Goal: Find specific page/section: Find specific page/section

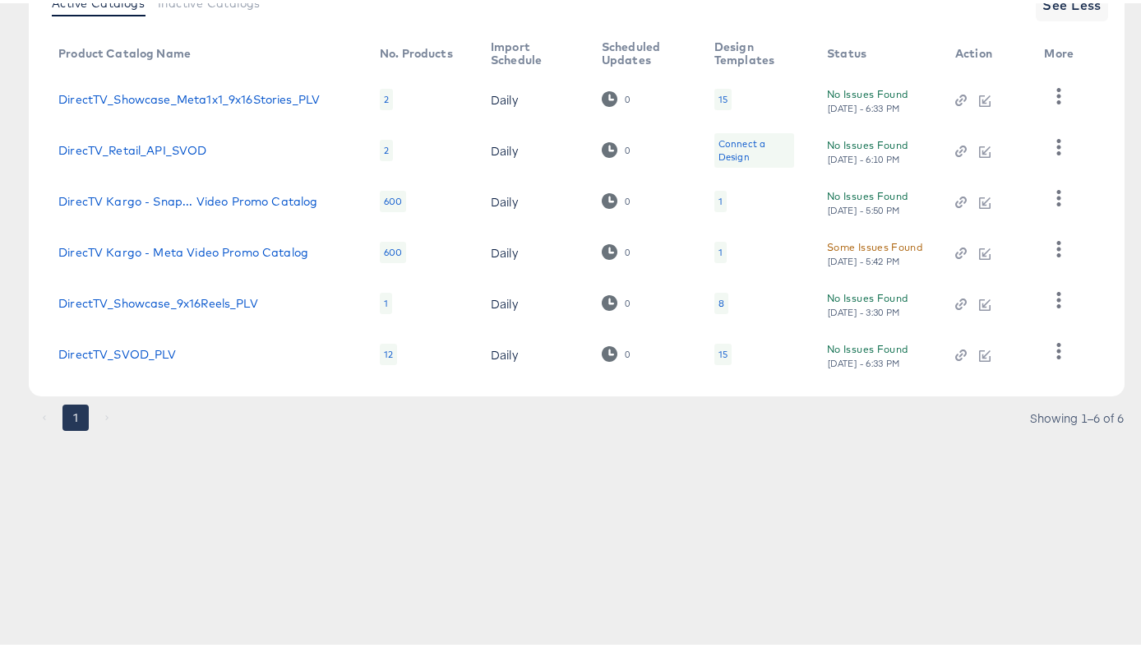
scroll to position [229, 0]
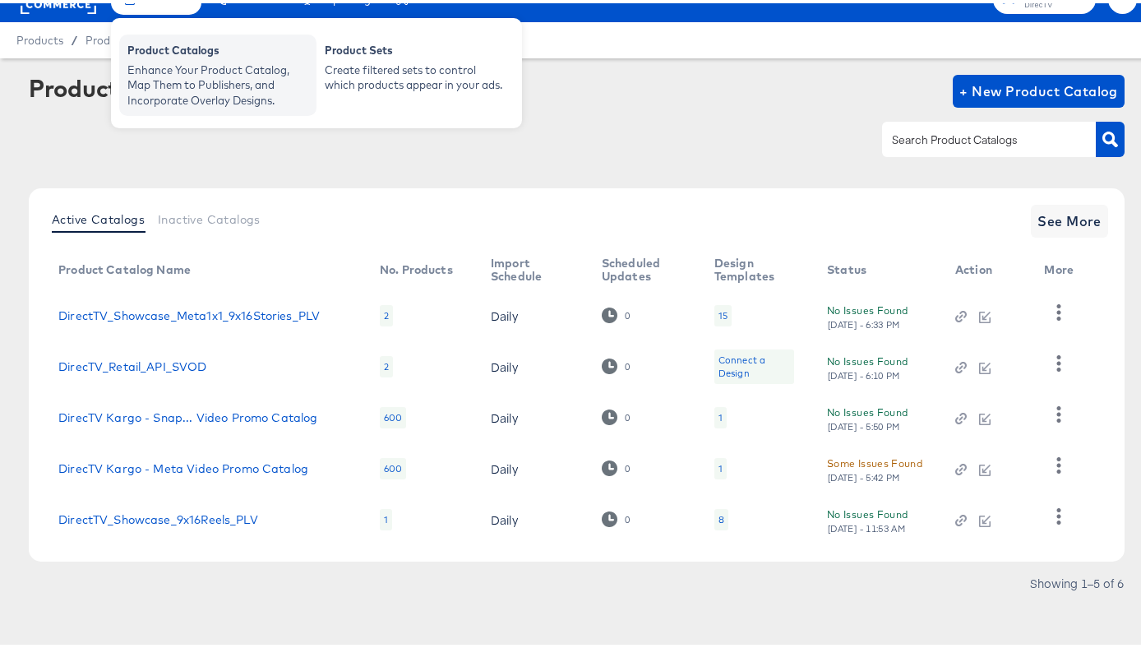
scroll to position [30, 0]
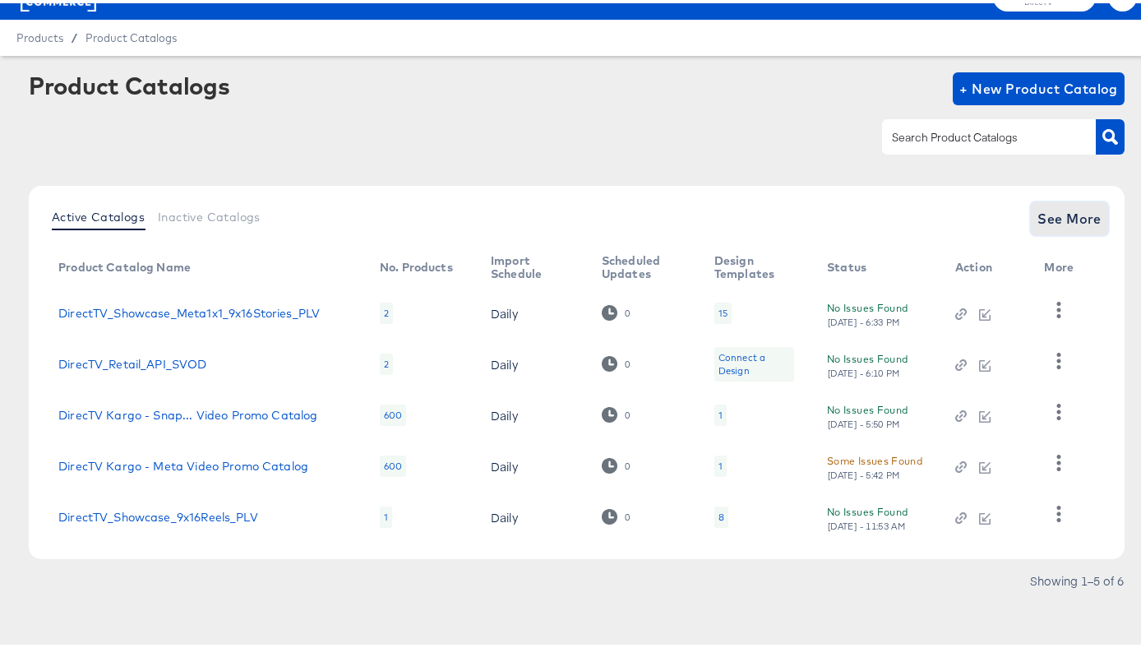
click at [1042, 219] on span "See More" at bounding box center [1069, 215] width 64 height 23
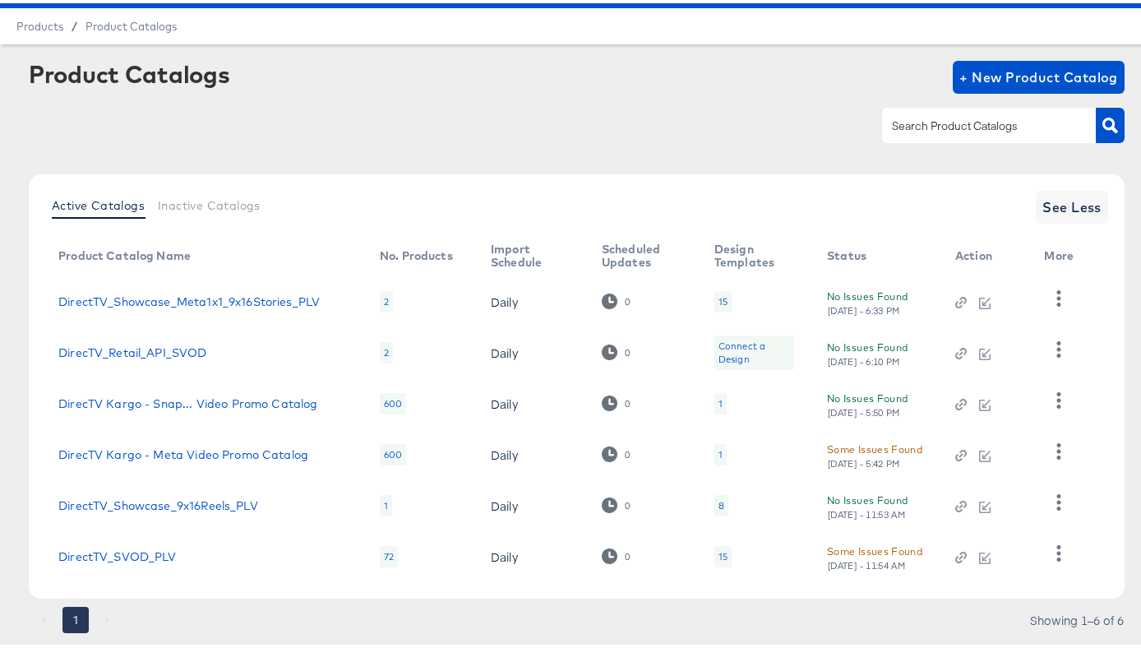
scroll to position [0, 0]
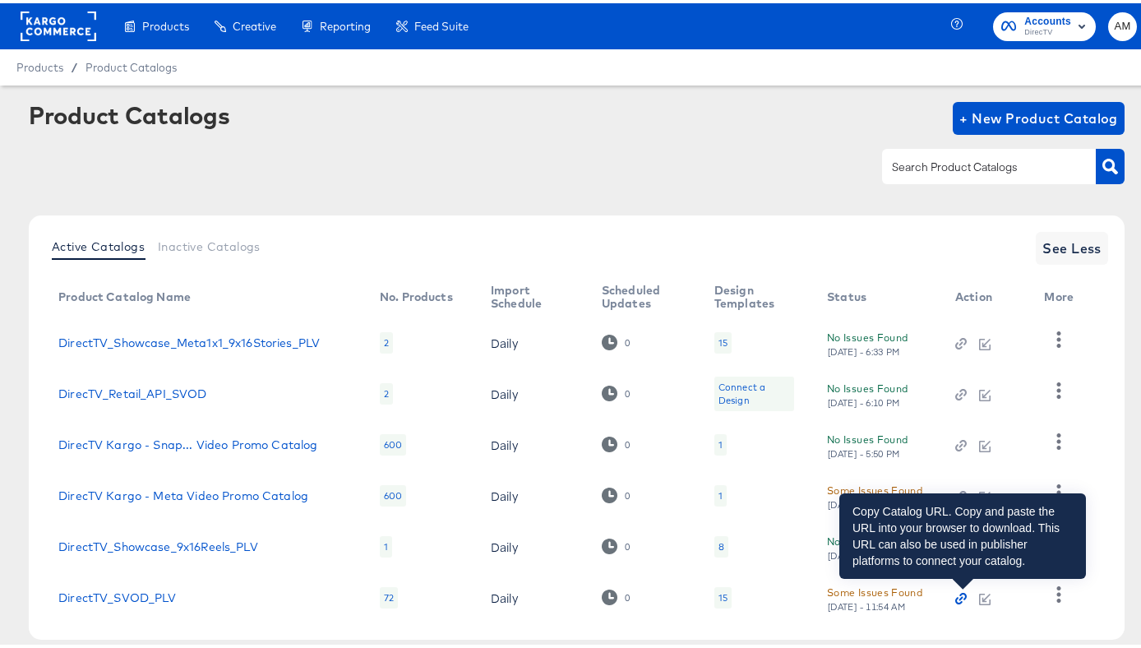
click at [961, 596] on icon "button" at bounding box center [961, 595] width 4 height 4
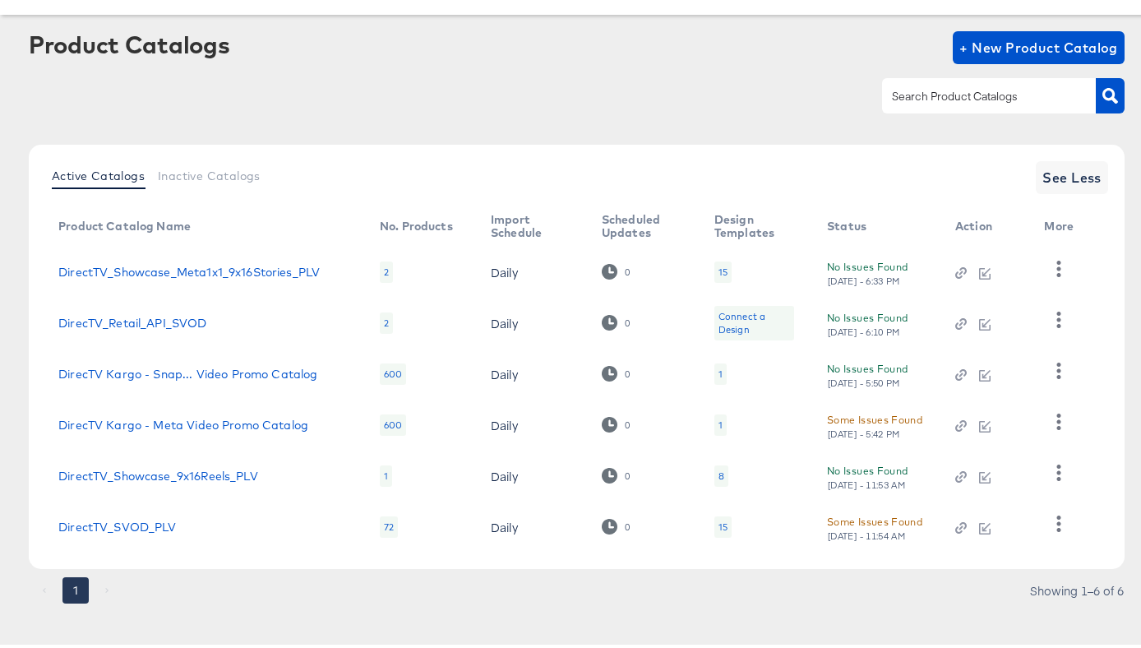
scroll to position [81, 0]
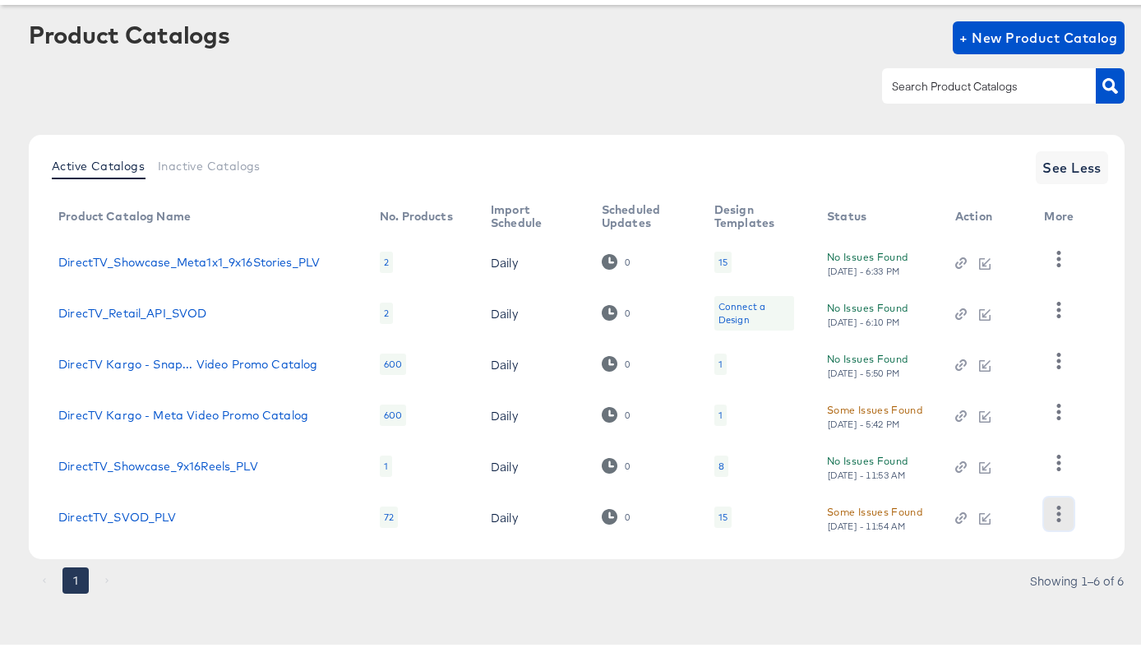
click at [1057, 511] on icon "button" at bounding box center [1059, 510] width 4 height 16
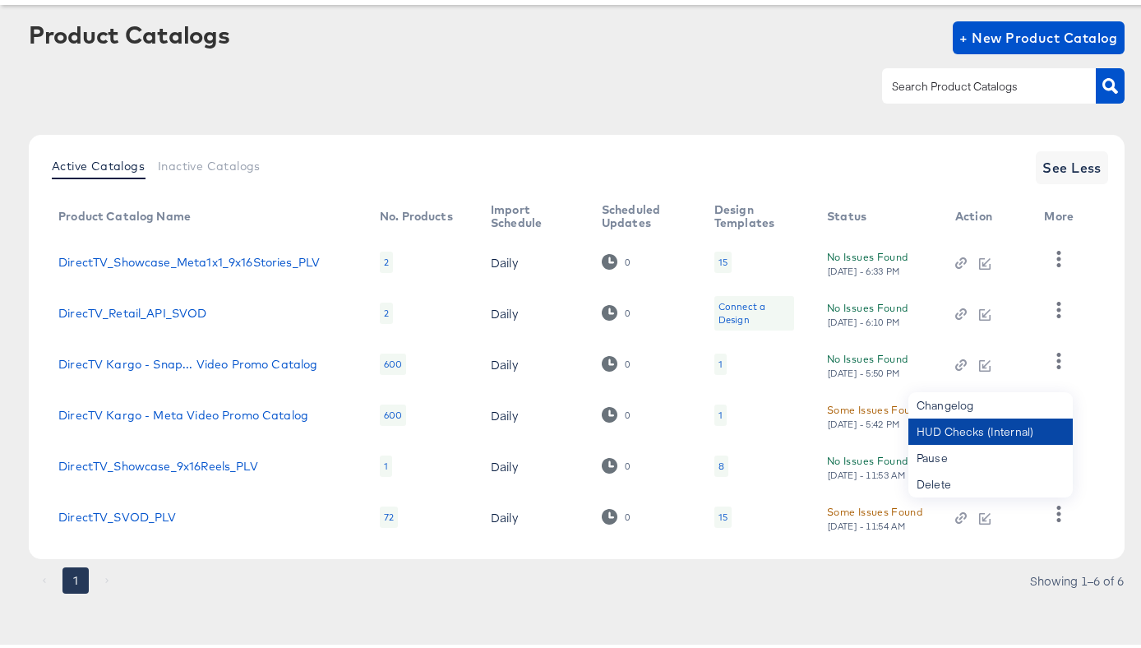
click at [968, 424] on div "HUD Checks (Internal)" at bounding box center [990, 428] width 164 height 26
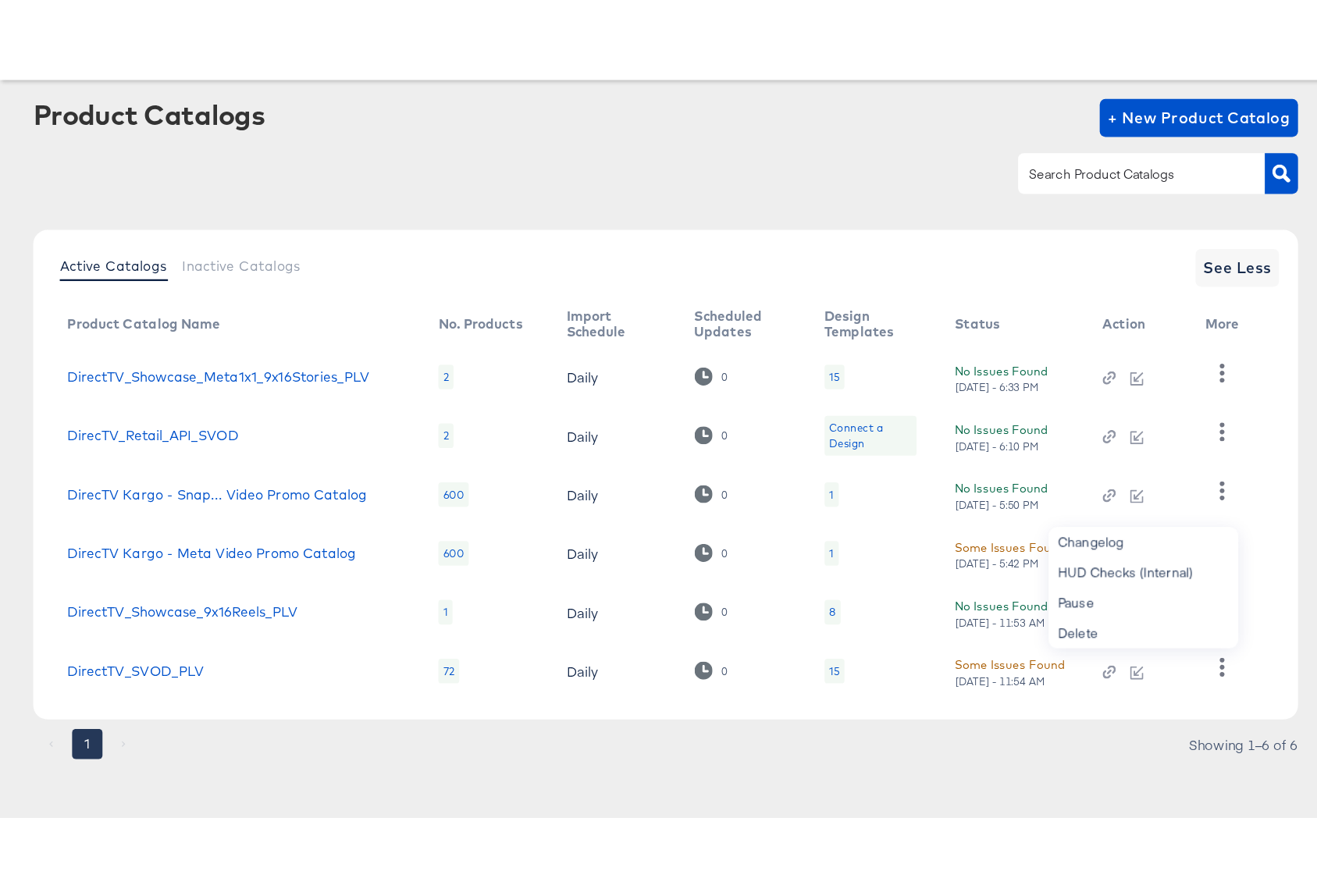
scroll to position [0, 0]
